Goal: Information Seeking & Learning: Compare options

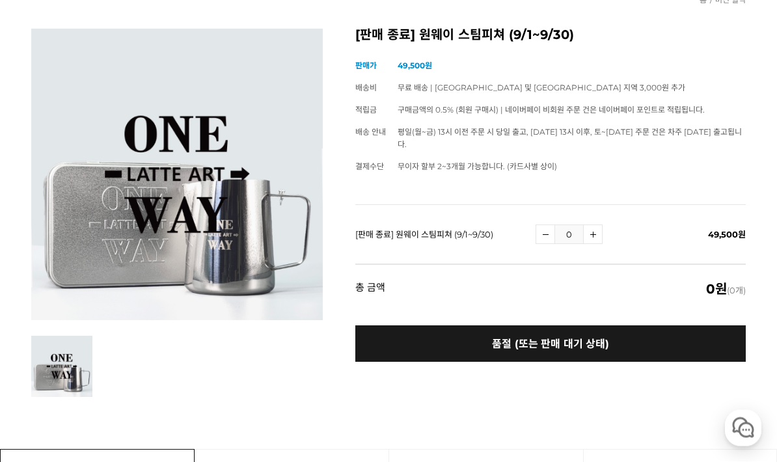
scroll to position [142, 0]
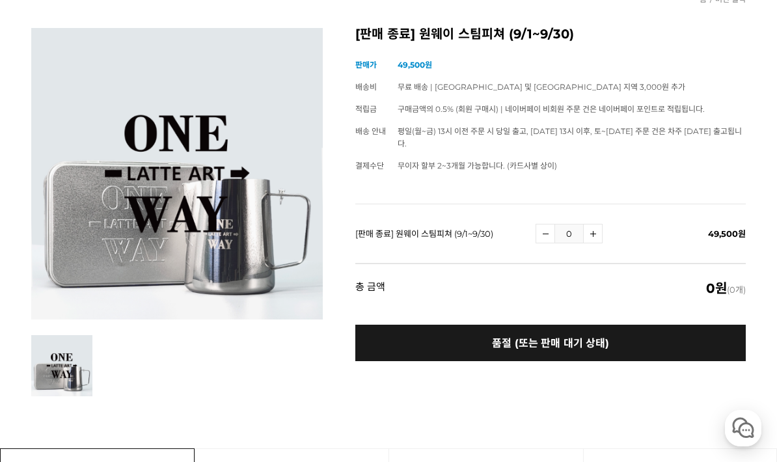
click at [670, 330] on button "품절 (또는 판매 대기 상태)" at bounding box center [550, 343] width 390 height 36
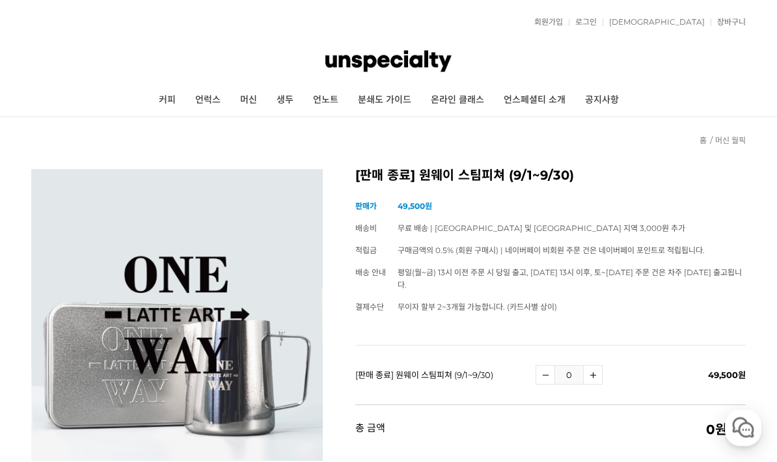
scroll to position [0, 0]
click at [159, 106] on link "커피" at bounding box center [167, 101] width 36 height 33
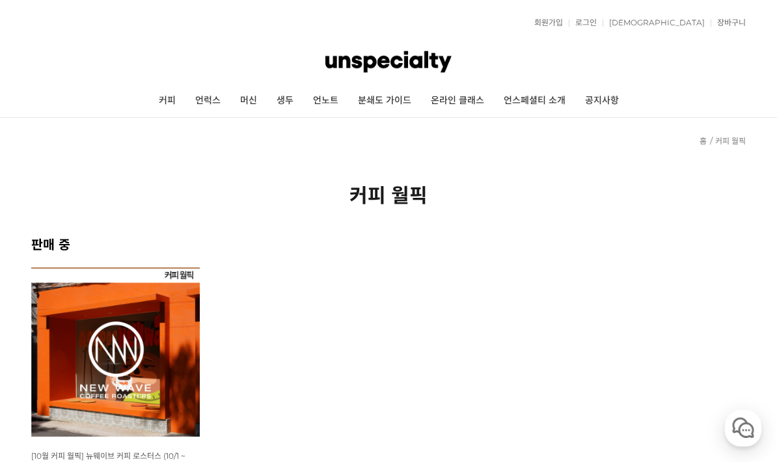
click at [465, 99] on link "온라인 클래스" at bounding box center [457, 101] width 73 height 33
click at [330, 96] on link "언노트" at bounding box center [325, 101] width 45 height 33
click at [241, 100] on link "머신" at bounding box center [248, 101] width 36 height 33
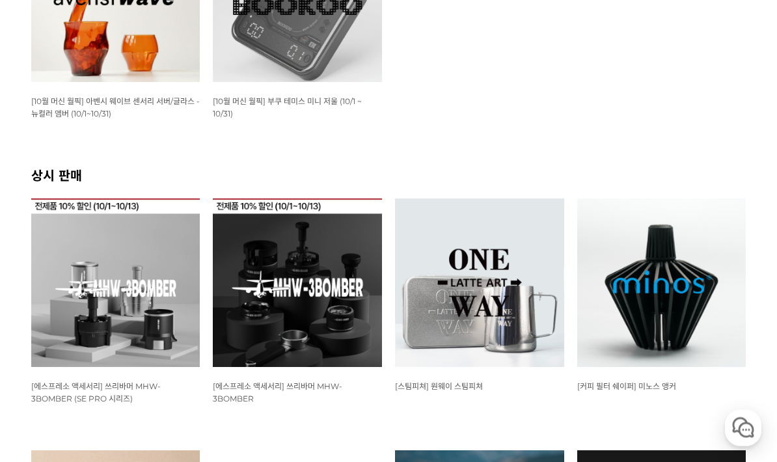
scroll to position [355, 0]
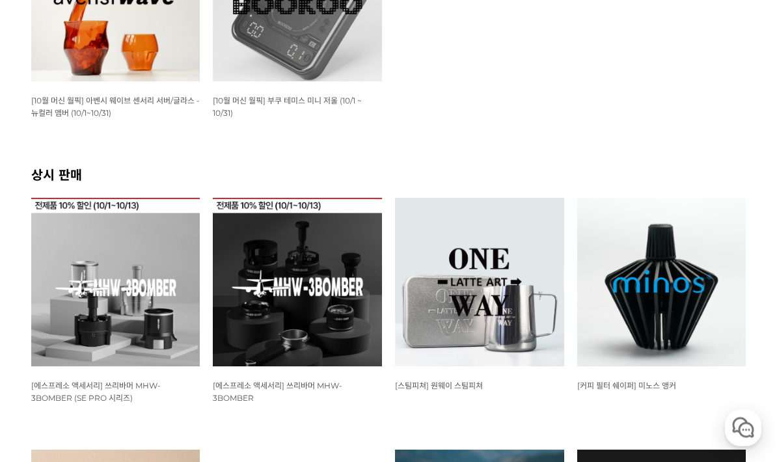
click at [537, 231] on img at bounding box center [479, 282] width 169 height 169
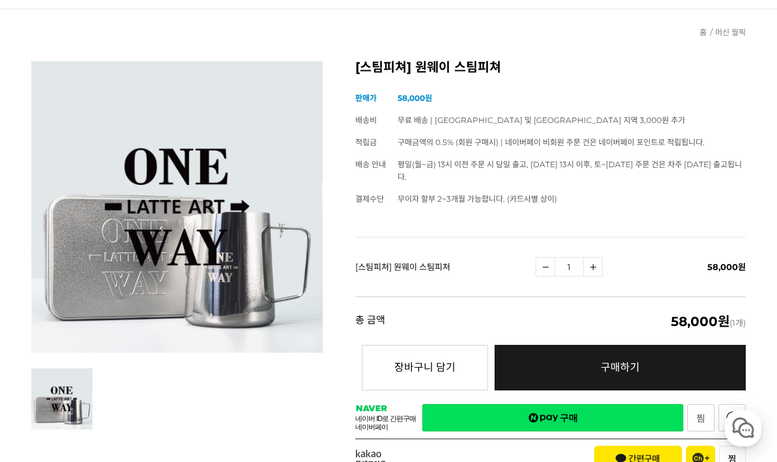
scroll to position [102, 0]
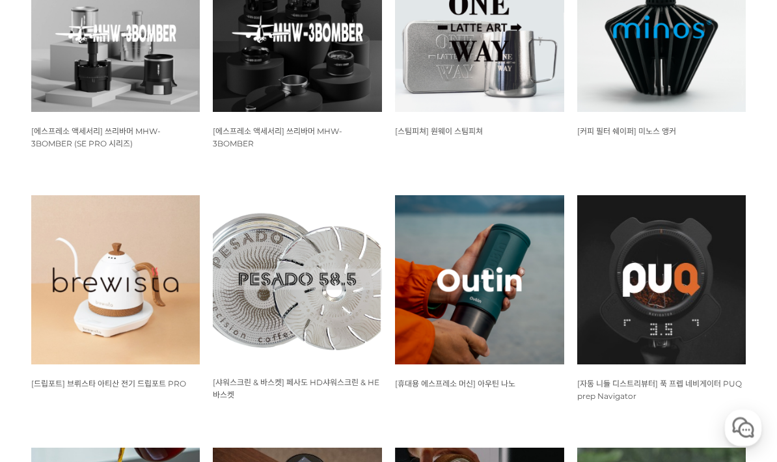
scroll to position [612, 0]
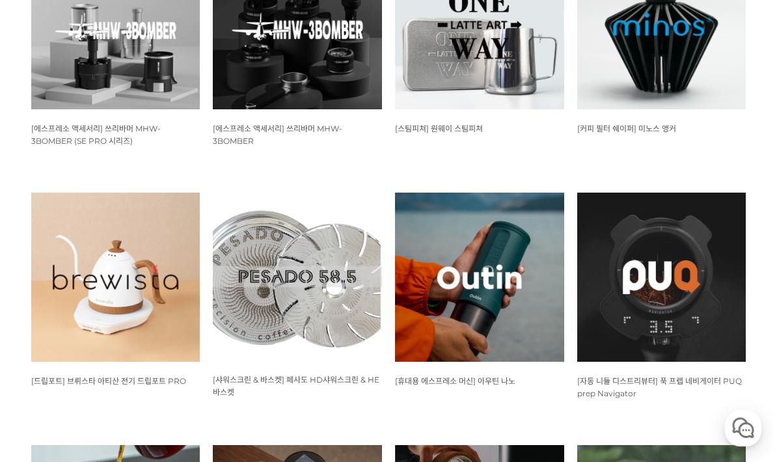
click at [549, 230] on img at bounding box center [479, 277] width 169 height 169
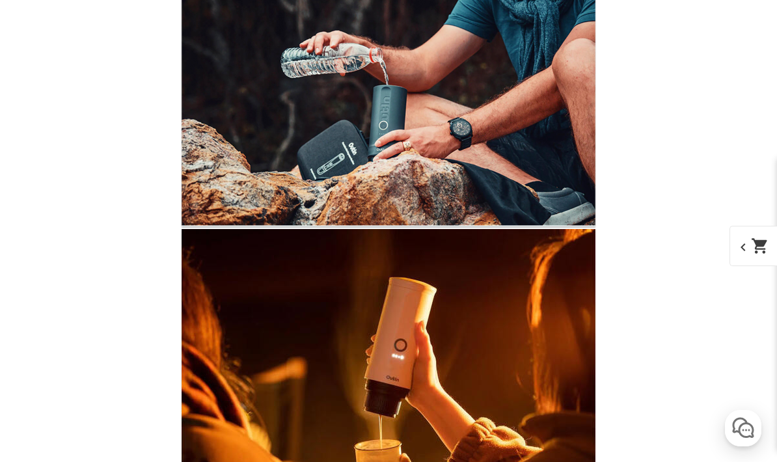
scroll to position [4798, 0]
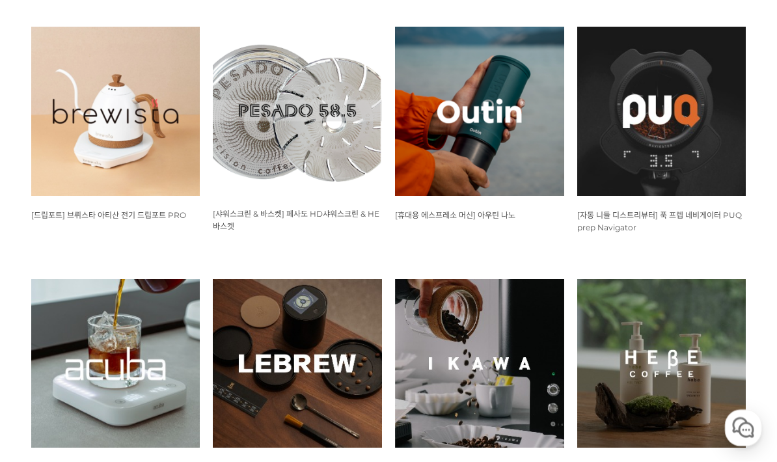
scroll to position [779, 0]
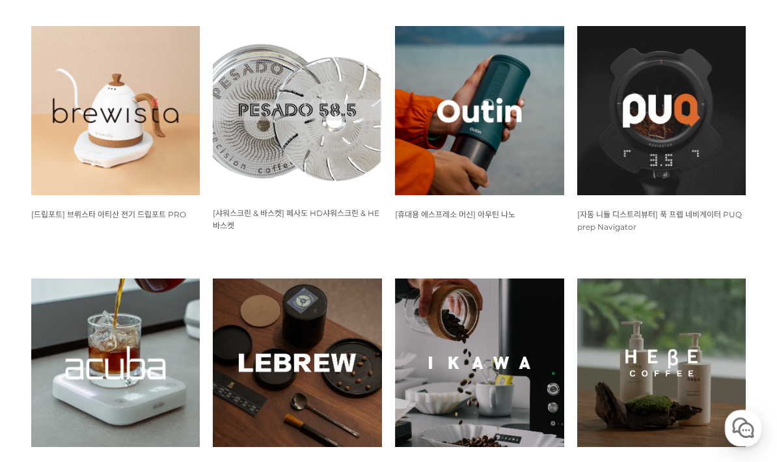
click at [100, 336] on img at bounding box center [115, 362] width 169 height 169
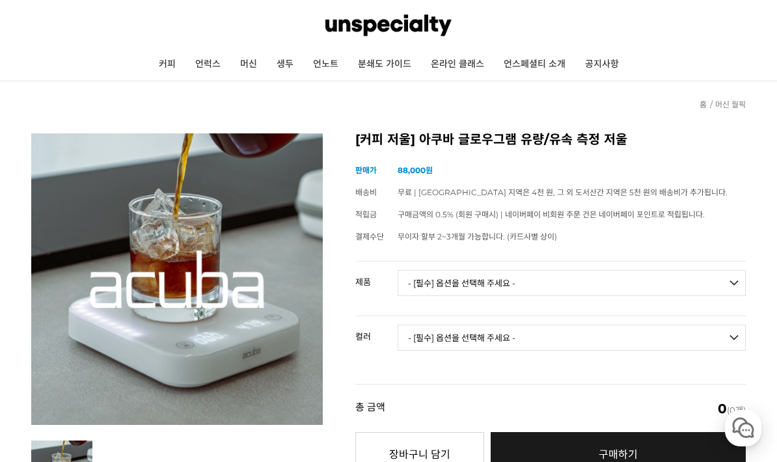
scroll to position [33, 0]
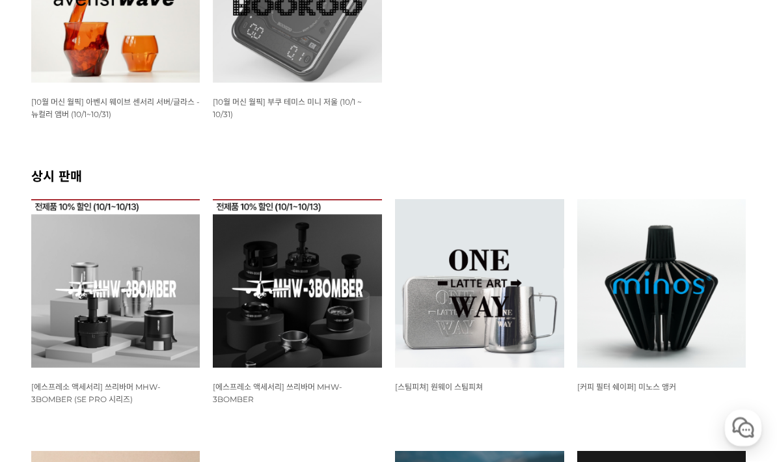
scroll to position [355, 0]
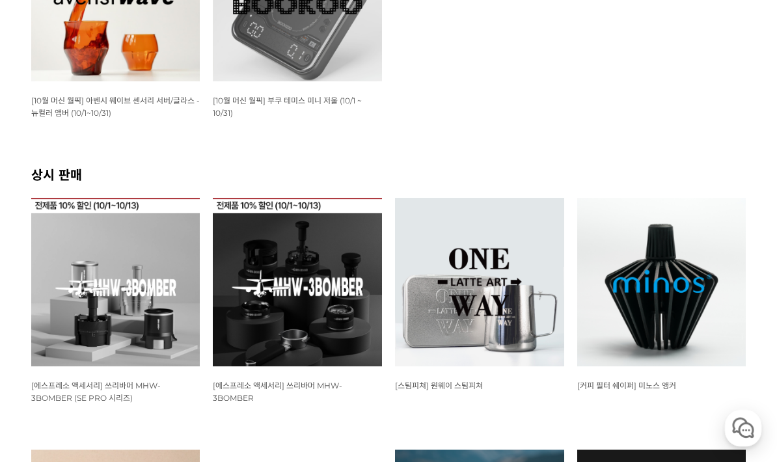
click at [68, 241] on img at bounding box center [115, 282] width 169 height 169
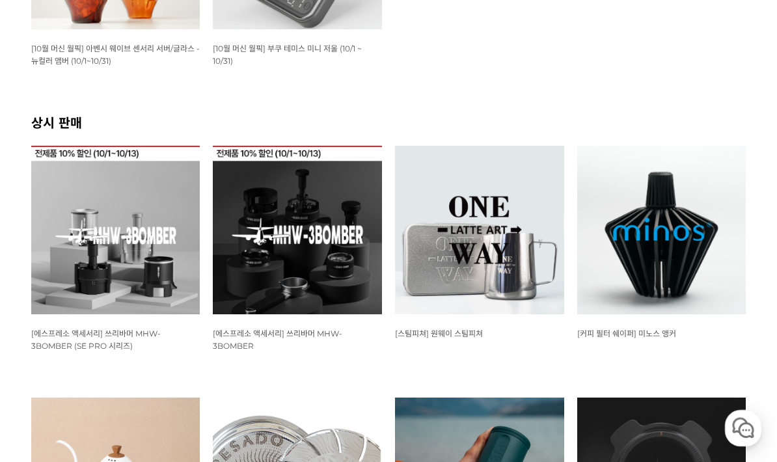
scroll to position [412, 0]
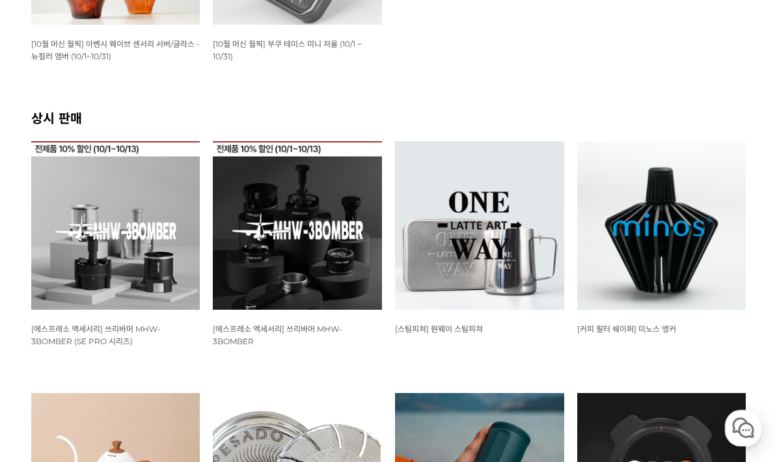
click at [541, 193] on img at bounding box center [479, 225] width 169 height 169
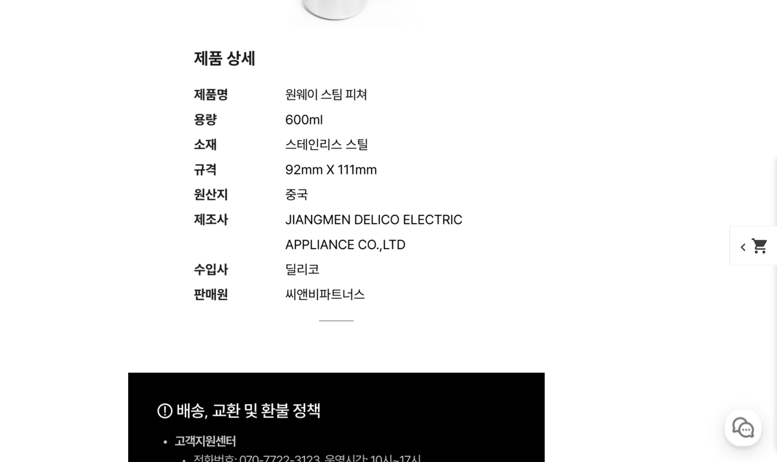
scroll to position [5652, 0]
